Goal: Task Accomplishment & Management: Manage account settings

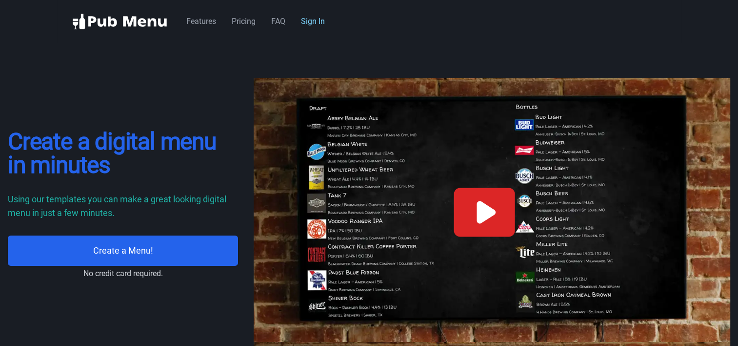
click at [311, 21] on link "Sign In" at bounding box center [313, 21] width 24 height 9
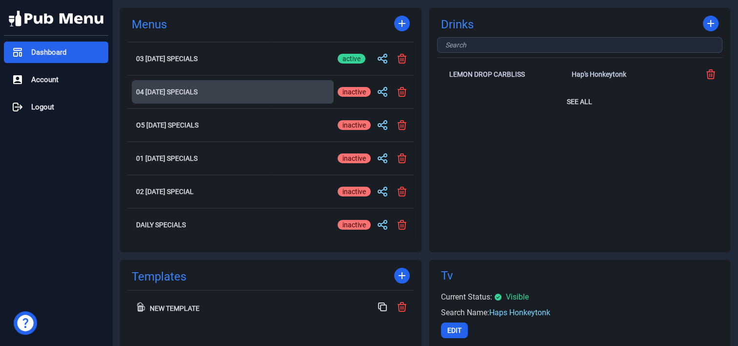
click at [178, 89] on h2 "04 [DATE] Specials" at bounding box center [232, 91] width 193 height 7
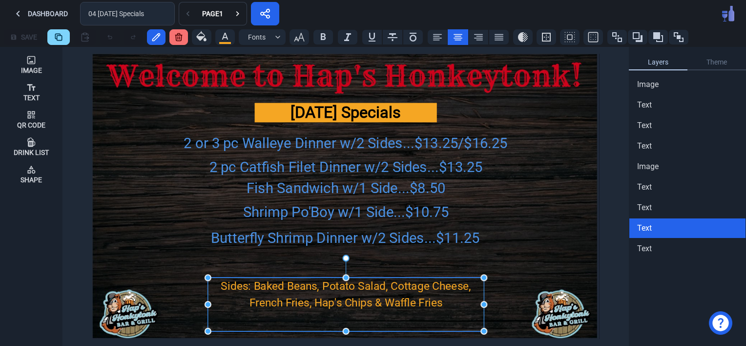
click at [324, 285] on div "Sides: Baked Beans, Potato Salad, Cottage Cheese, French Fries, Hap's Chips & W…" at bounding box center [346, 293] width 276 height 33
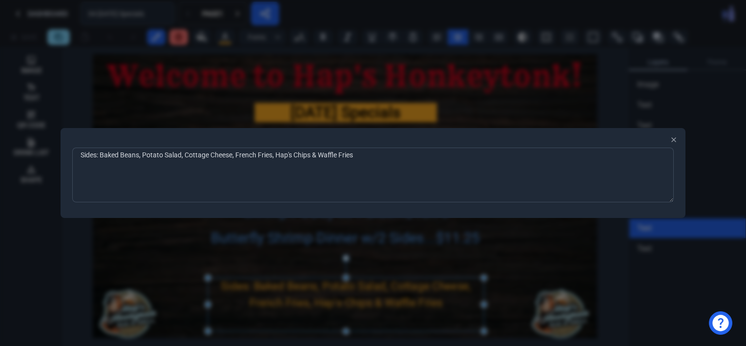
click at [181, 155] on textarea "Sides: Baked Beans, Potato Salad, Cottage Cheese, French Fries, Hap's Chips & W…" at bounding box center [372, 174] width 601 height 55
click at [267, 155] on textarea "Sides: Baked Beans, [PERSON_NAME] Slaw, Cottage Cheese, French Fries, Hap's Chi…" at bounding box center [372, 174] width 601 height 55
type textarea "Sides: Baked Beans, [PERSON_NAME] Slaw, Cottage Cheese, French Fries, Tater Tot…"
click at [348, 301] on div at bounding box center [373, 173] width 746 height 346
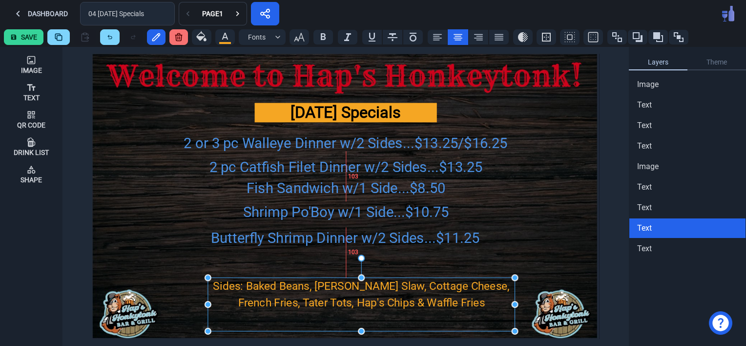
drag, startPoint x: 484, startPoint y: 305, endPoint x: 514, endPoint y: 302, distance: 30.9
click at [387, 297] on div "Sides: Baked Beans, [PERSON_NAME] Slaw, Cottage Cheese, French Fries, Tater Tot…" at bounding box center [361, 293] width 307 height 33
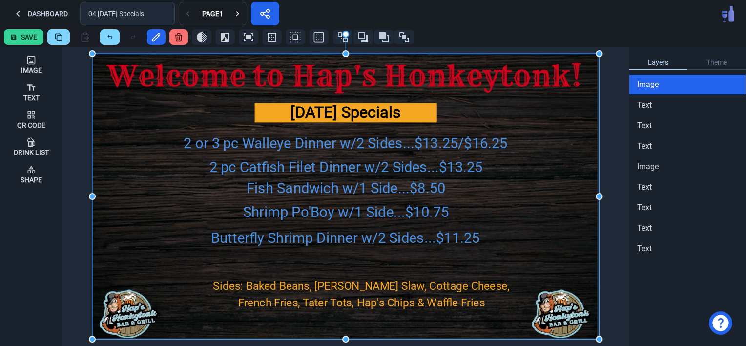
click at [152, 217] on img at bounding box center [345, 196] width 507 height 285
click at [236, 14] on icon at bounding box center [238, 14] width 10 height 10
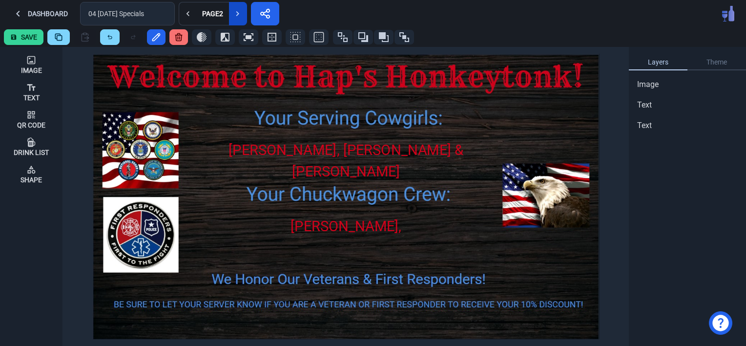
click at [234, 13] on icon at bounding box center [238, 14] width 10 height 10
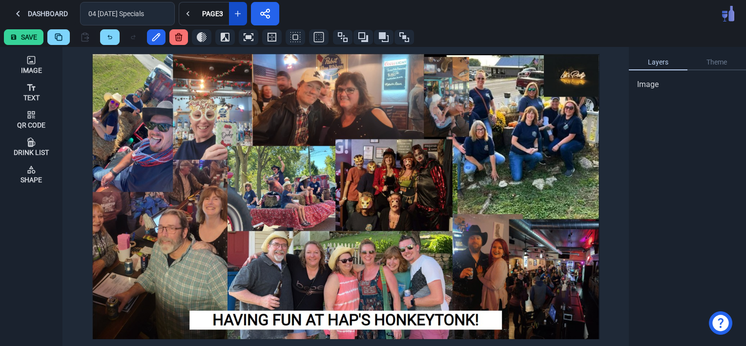
click at [235, 13] on icon at bounding box center [238, 14] width 6 height 6
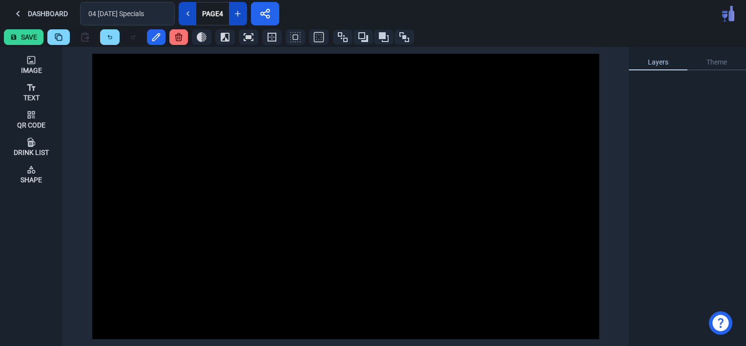
click at [185, 18] on icon at bounding box center [188, 14] width 10 height 10
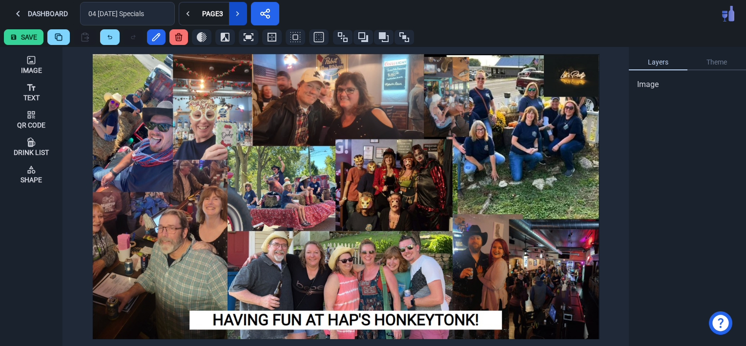
click at [15, 41] on button "Save" at bounding box center [24, 37] width 40 height 16
click at [31, 13] on button "Dashboard" at bounding box center [40, 13] width 72 height 23
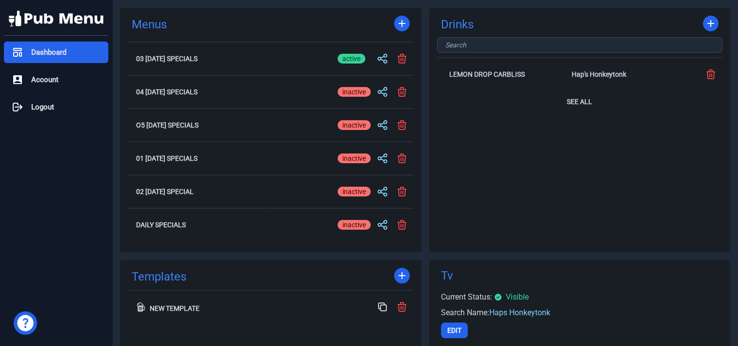
click at [353, 58] on div "inactive" at bounding box center [354, 59] width 33 height 10
click at [353, 58] on input "active inactive" at bounding box center [354, 59] width 33 height 12
checkbox input "false"
click at [353, 94] on div "active" at bounding box center [352, 92] width 28 height 10
click at [353, 94] on input "active inactive" at bounding box center [354, 92] width 33 height 12
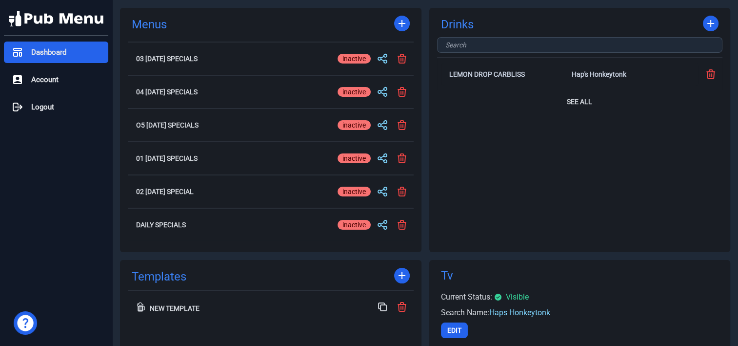
checkbox input "true"
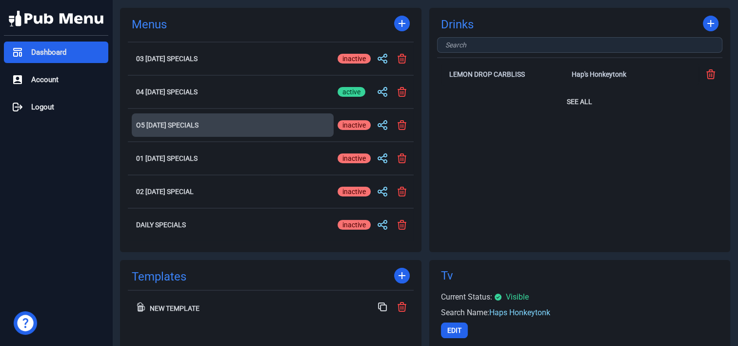
click at [200, 123] on h2 "O5 [DATE] Specials" at bounding box center [232, 125] width 193 height 7
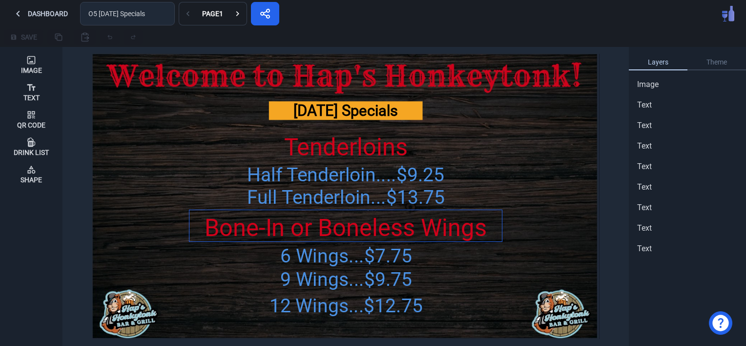
click at [306, 231] on div "Bone-In or Boneless Wings" at bounding box center [345, 228] width 312 height 36
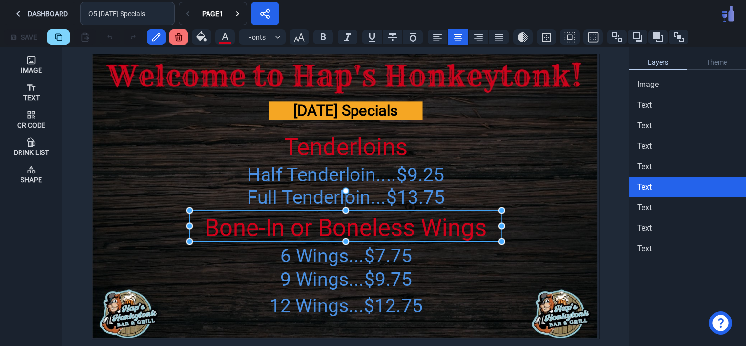
click at [306, 230] on div "Bone-In or Boneless Wings" at bounding box center [345, 228] width 312 height 36
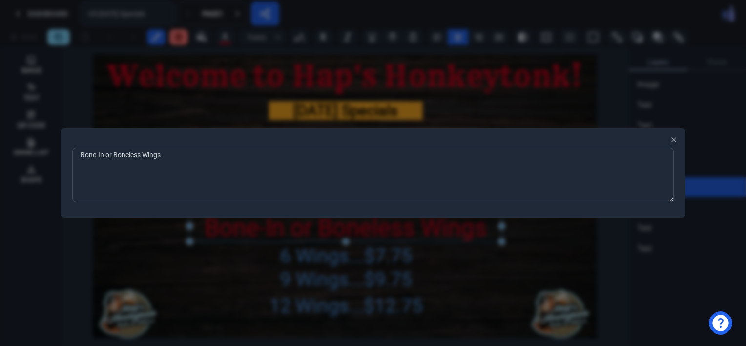
drag, startPoint x: 173, startPoint y: 154, endPoint x: 73, endPoint y: 155, distance: 100.5
click at [73, 155] on textarea "Bone-In or Boneless Wings" at bounding box center [372, 174] width 601 height 55
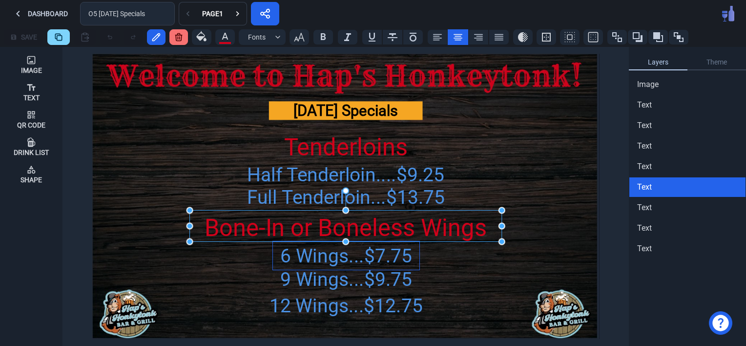
click at [312, 252] on div "6 Wings...$7.75" at bounding box center [346, 255] width 146 height 28
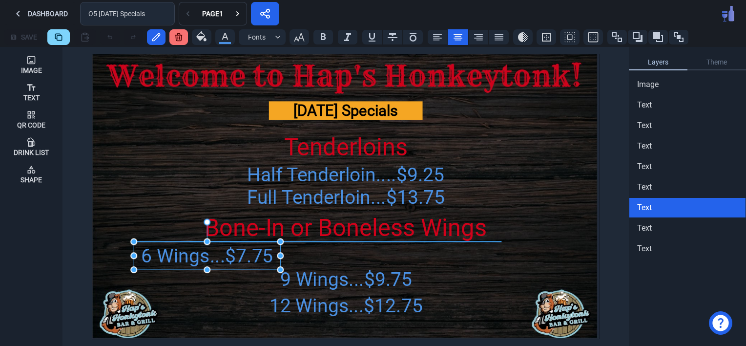
drag, startPoint x: 312, startPoint y: 253, endPoint x: 173, endPoint y: 252, distance: 139.1
click at [173, 252] on div "6 Wings...$7.75" at bounding box center [207, 255] width 146 height 28
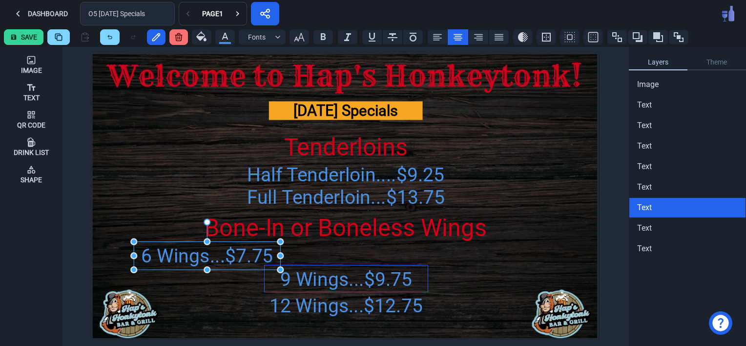
click at [339, 283] on div "9 Wings...$9.75" at bounding box center [346, 279] width 163 height 28
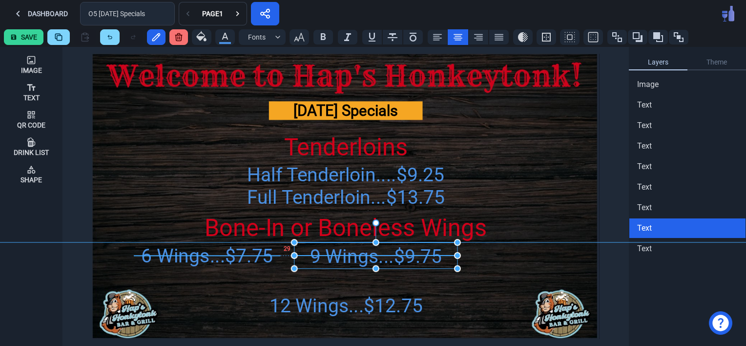
drag, startPoint x: 326, startPoint y: 280, endPoint x: 356, endPoint y: 257, distance: 37.6
click at [356, 257] on div "9 Wings...$9.75" at bounding box center [375, 256] width 163 height 28
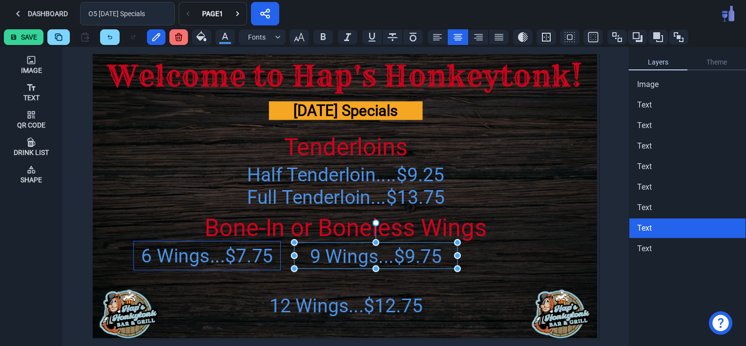
click at [209, 256] on div "6 Wings...$7.75" at bounding box center [207, 255] width 146 height 28
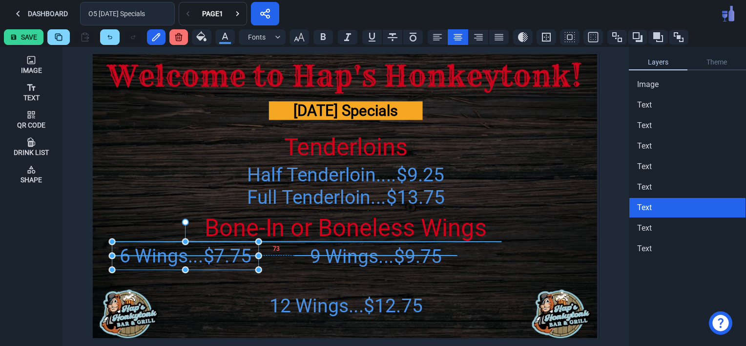
drag, startPoint x: 209, startPoint y: 256, endPoint x: 187, endPoint y: 256, distance: 22.0
click at [187, 256] on div "6 Wings...$7.75" at bounding box center [185, 255] width 146 height 28
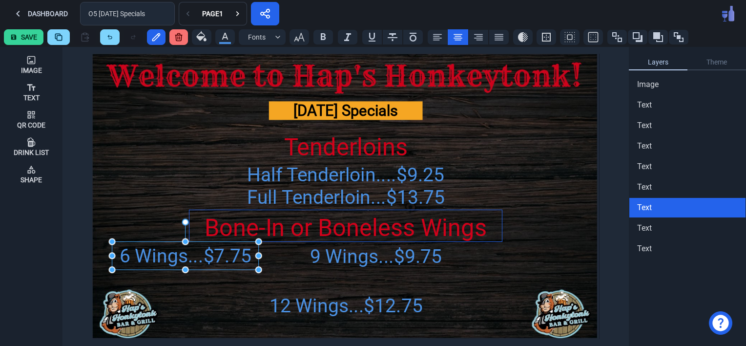
click at [288, 229] on div "Bone-In or Boneless Wings" at bounding box center [345, 228] width 312 height 36
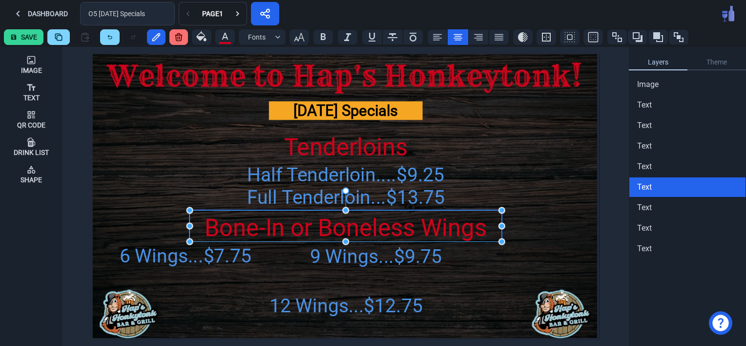
click at [340, 224] on div "Bone-In or Boneless Wings" at bounding box center [345, 228] width 312 height 36
click at [345, 227] on div "Bone-In or Boneless Wings" at bounding box center [345, 228] width 312 height 36
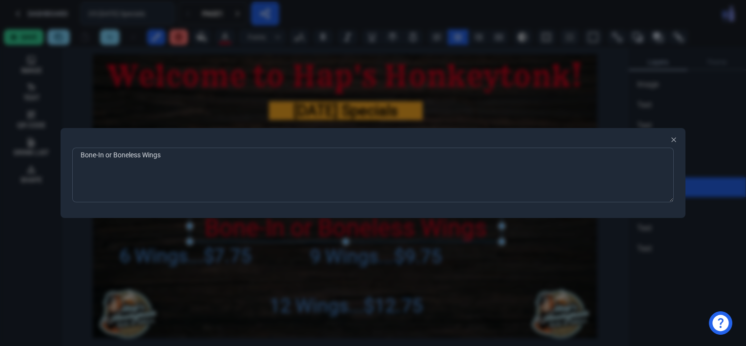
drag, startPoint x: 183, startPoint y: 158, endPoint x: 78, endPoint y: 154, distance: 106.0
click at [78, 154] on textarea "Bone-In or Boneless Wings" at bounding box center [372, 174] width 601 height 55
type textarea "Hap's Chicken Bowl...$8.95"
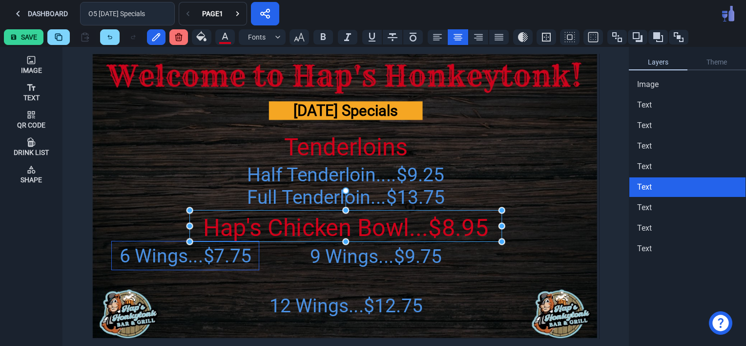
click at [157, 255] on div "6 Wings...$7.75" at bounding box center [185, 255] width 146 height 28
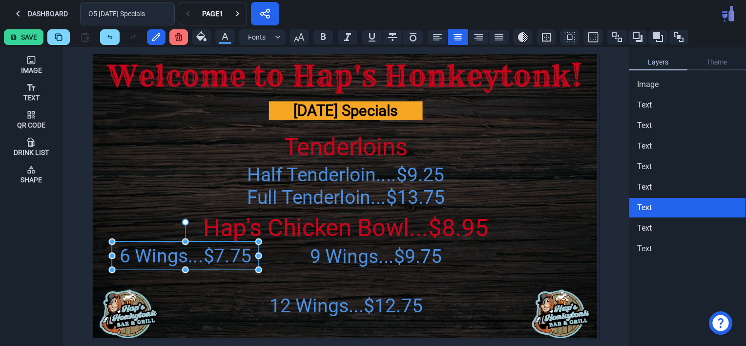
click at [209, 263] on div "6 Wings...$7.75" at bounding box center [185, 255] width 146 height 28
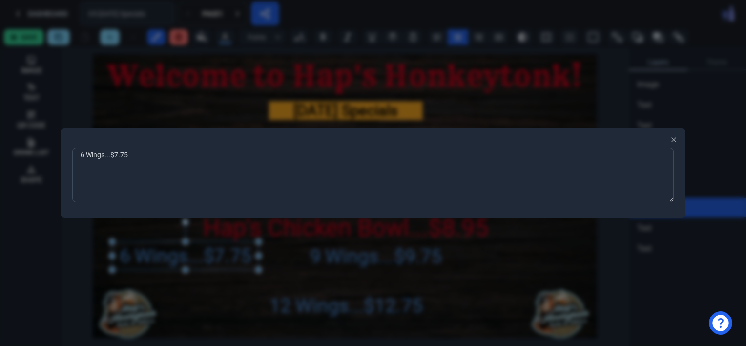
drag, startPoint x: 144, startPoint y: 160, endPoint x: 38, endPoint y: 145, distance: 107.3
click at [38, 145] on div "6 Wings...$7.75 Close" at bounding box center [373, 173] width 746 height 346
click at [674, 139] on icon "button" at bounding box center [674, 140] width 4 height 4
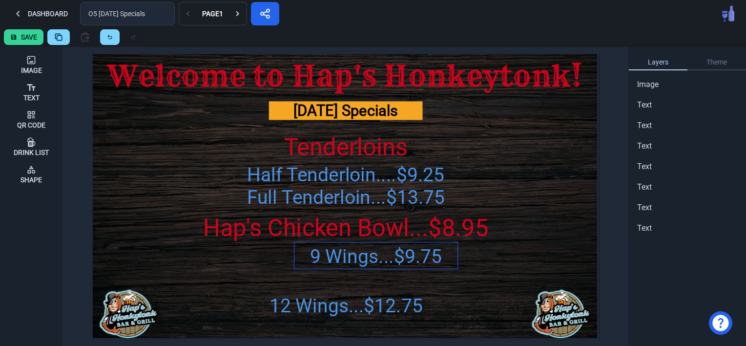
click at [399, 254] on div "9 Wings...$9.75" at bounding box center [375, 256] width 163 height 28
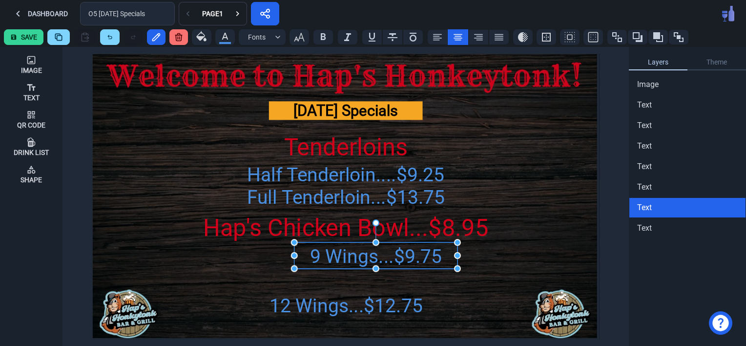
click at [399, 254] on div "9 Wings...$9.75" at bounding box center [375, 256] width 163 height 28
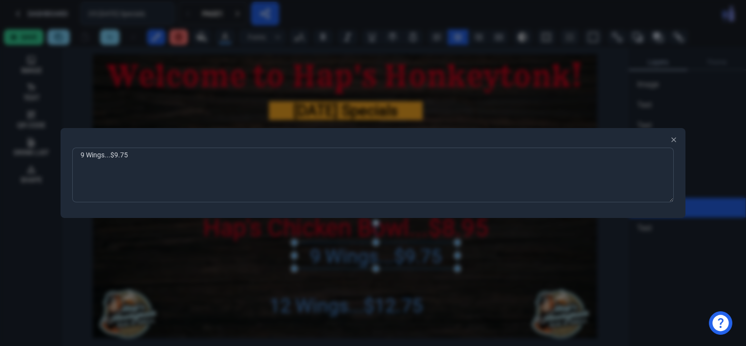
drag, startPoint x: 131, startPoint y: 156, endPoint x: 43, endPoint y: 168, distance: 88.1
click at [43, 168] on div "9 Wings...$9.75 Close" at bounding box center [373, 173] width 746 height 346
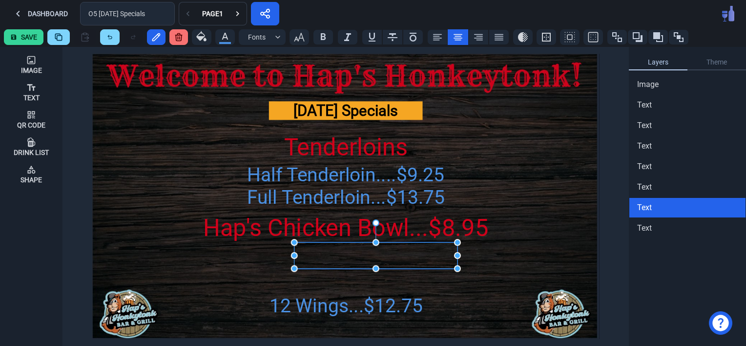
drag, startPoint x: 345, startPoint y: 262, endPoint x: 344, endPoint y: 268, distance: 6.9
click at [344, 268] on div at bounding box center [375, 255] width 163 height 26
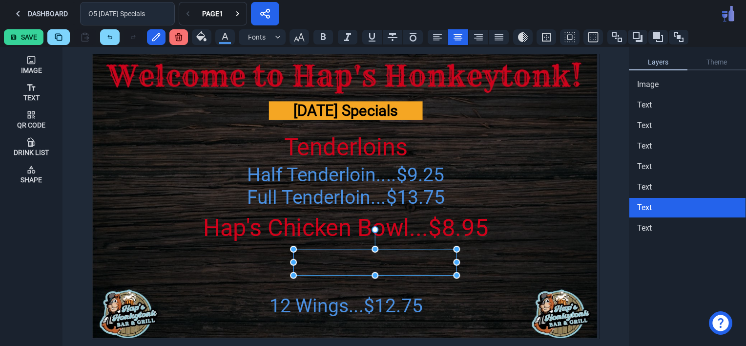
click at [381, 255] on div at bounding box center [374, 262] width 163 height 26
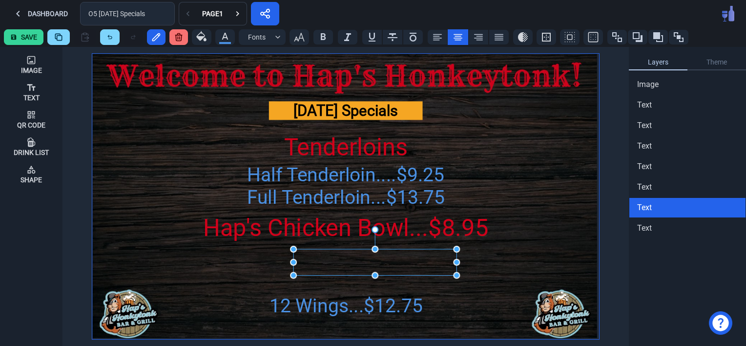
click at [517, 262] on img at bounding box center [345, 196] width 507 height 285
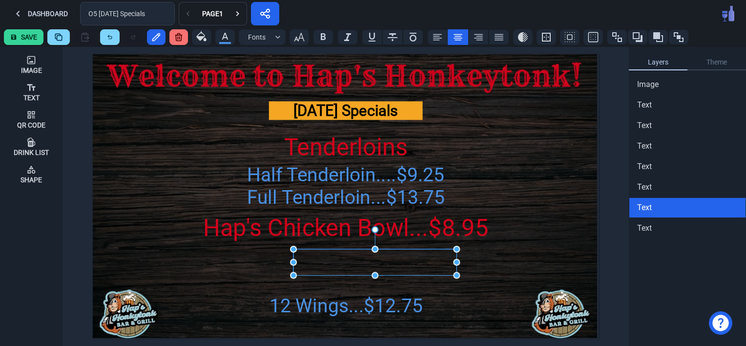
click at [369, 260] on div at bounding box center [374, 262] width 163 height 26
click at [371, 311] on div "12 Wings...$12.75" at bounding box center [345, 305] width 159 height 28
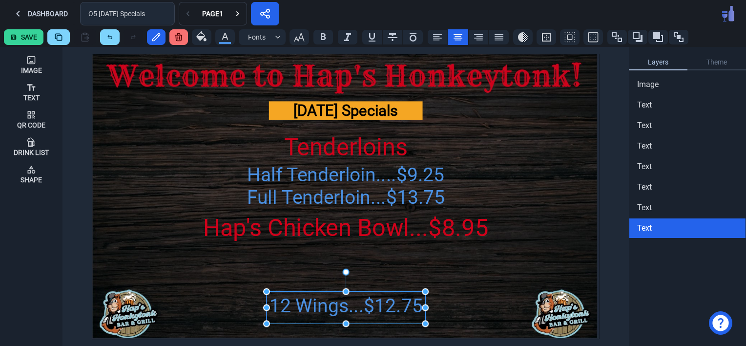
click at [372, 311] on div "12 Wings...$12.75" at bounding box center [345, 305] width 159 height 28
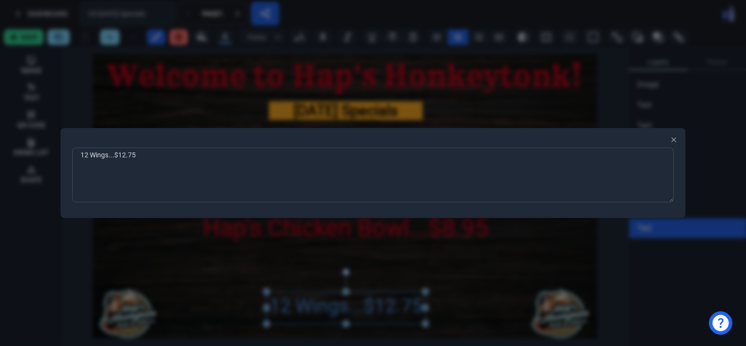
drag, startPoint x: 139, startPoint y: 157, endPoint x: 54, endPoint y: 150, distance: 85.2
click at [54, 150] on div "12 Wings...$12.75 Close" at bounding box center [373, 173] width 746 height 346
click at [673, 137] on icon "button" at bounding box center [674, 140] width 8 height 8
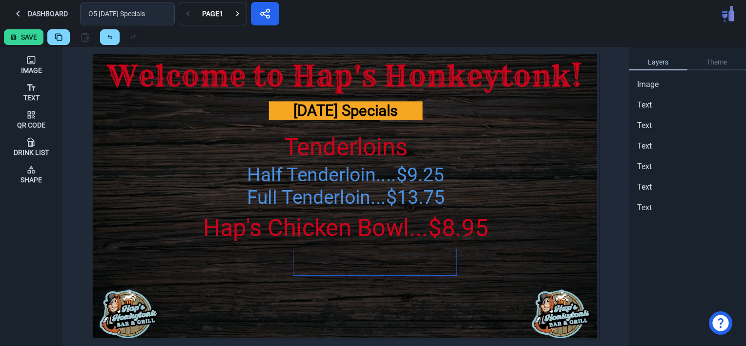
click at [383, 259] on div at bounding box center [374, 262] width 163 height 26
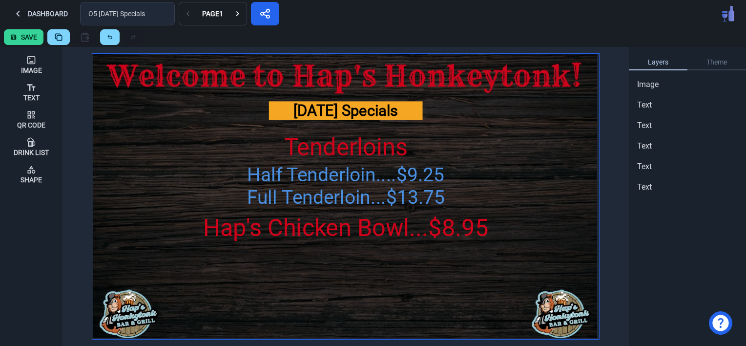
click at [351, 318] on img at bounding box center [345, 196] width 507 height 285
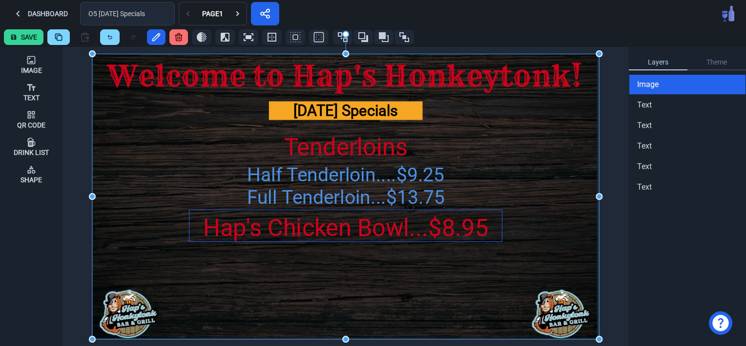
click at [366, 230] on div "Hap's Chicken Bowl...$8.95" at bounding box center [345, 228] width 312 height 36
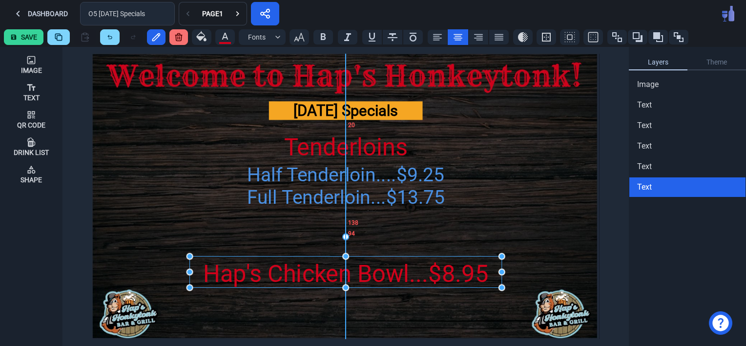
drag, startPoint x: 355, startPoint y: 223, endPoint x: 355, endPoint y: 269, distance: 45.9
click at [355, 269] on div "Hap's Chicken Bowl...$8.95" at bounding box center [345, 274] width 312 height 36
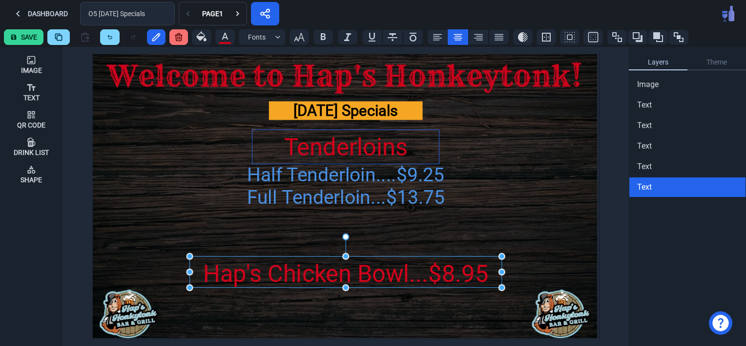
click at [327, 149] on div "Tenderloins" at bounding box center [345, 148] width 186 height 36
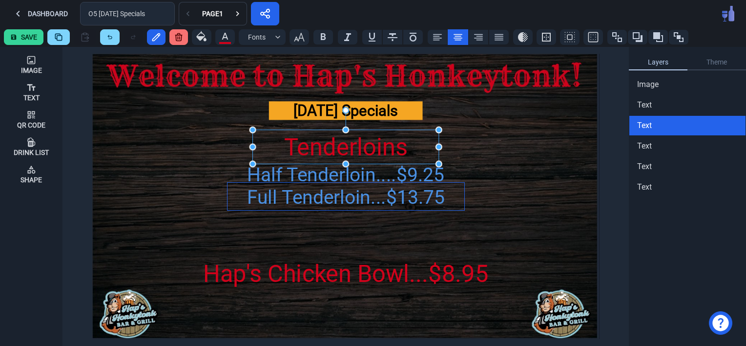
click at [332, 198] on div "Full Tenderloin...$13.75" at bounding box center [345, 197] width 236 height 28
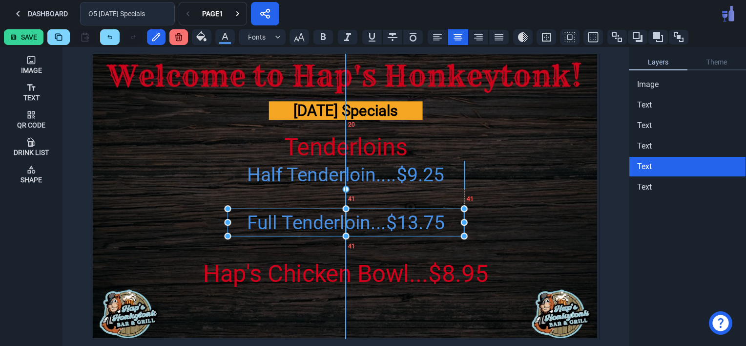
drag, startPoint x: 332, startPoint y: 198, endPoint x: 332, endPoint y: 226, distance: 27.8
click at [332, 226] on div "Full Tenderloin...$13.75" at bounding box center [345, 222] width 236 height 28
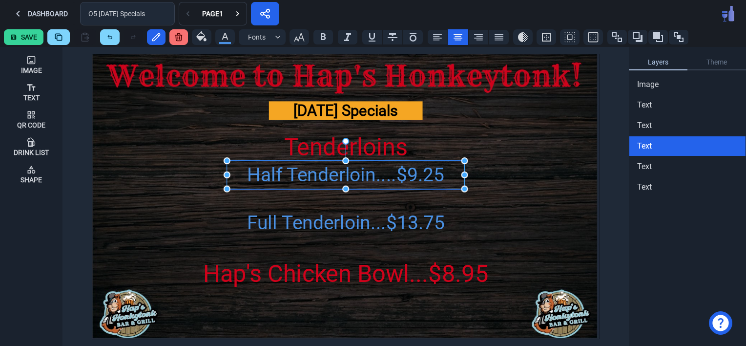
click at [324, 168] on div "Half Tenderloin....$9.25" at bounding box center [346, 175] width 238 height 28
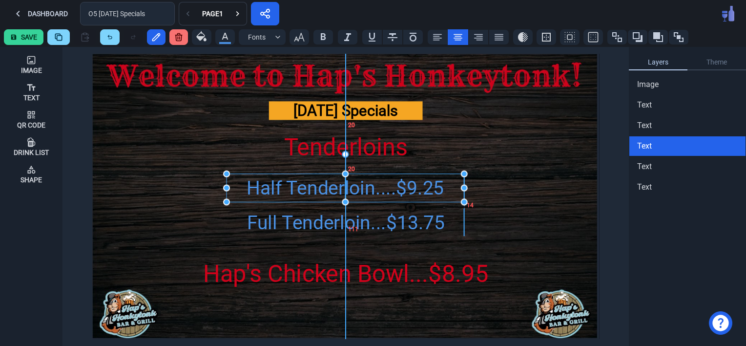
drag, startPoint x: 312, startPoint y: 175, endPoint x: 312, endPoint y: 191, distance: 15.6
click at [312, 191] on div "Half Tenderloin....$9.25" at bounding box center [345, 188] width 238 height 28
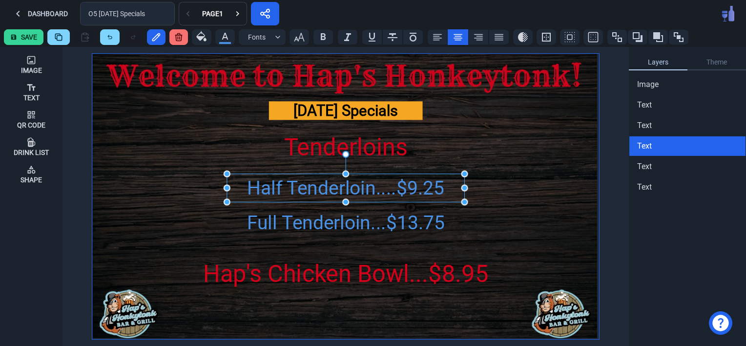
click at [222, 140] on img at bounding box center [345, 196] width 507 height 285
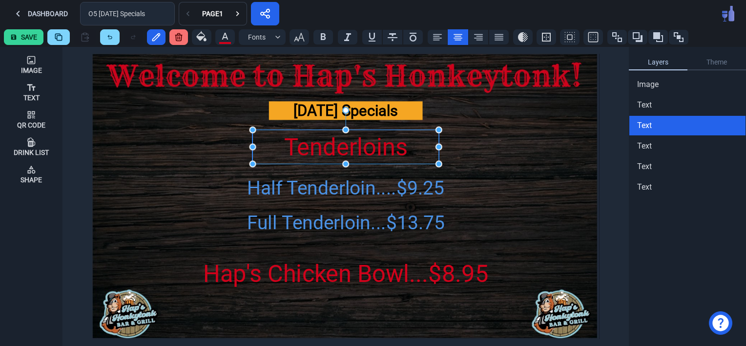
click at [338, 153] on div "Tenderloins" at bounding box center [345, 148] width 186 height 36
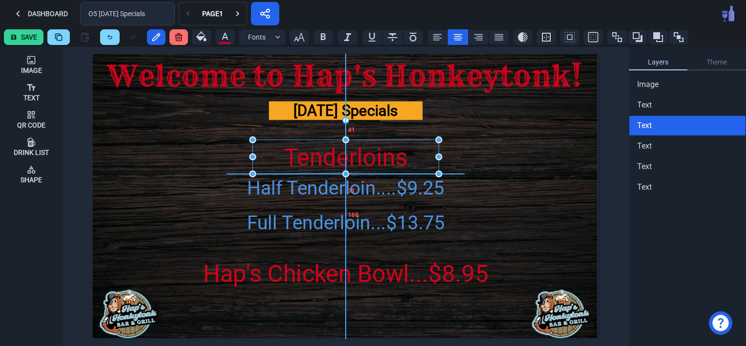
drag, startPoint x: 349, startPoint y: 144, endPoint x: 347, endPoint y: 153, distance: 9.0
click at [347, 153] on div "Tenderloins" at bounding box center [345, 158] width 186 height 36
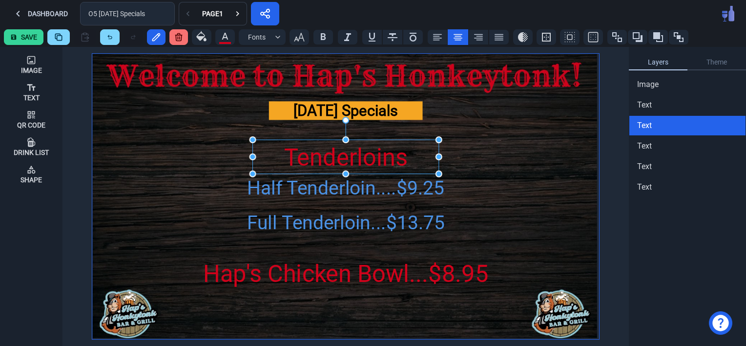
click at [152, 163] on img at bounding box center [345, 196] width 507 height 285
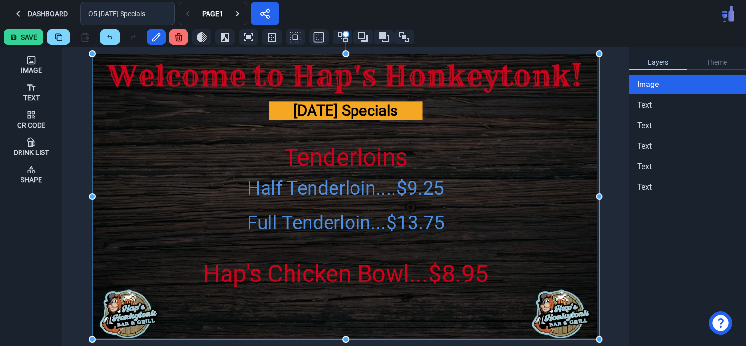
click at [30, 37] on button "Save" at bounding box center [24, 37] width 40 height 16
